Goal: Task Accomplishment & Management: Use online tool/utility

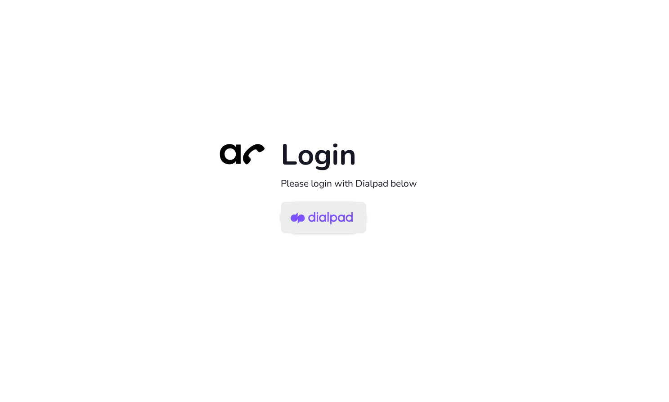
click at [324, 212] on img at bounding box center [322, 218] width 62 height 29
click at [326, 216] on img at bounding box center [322, 218] width 62 height 29
click at [308, 224] on img at bounding box center [322, 218] width 62 height 29
